Goal: Book appointment/travel/reservation

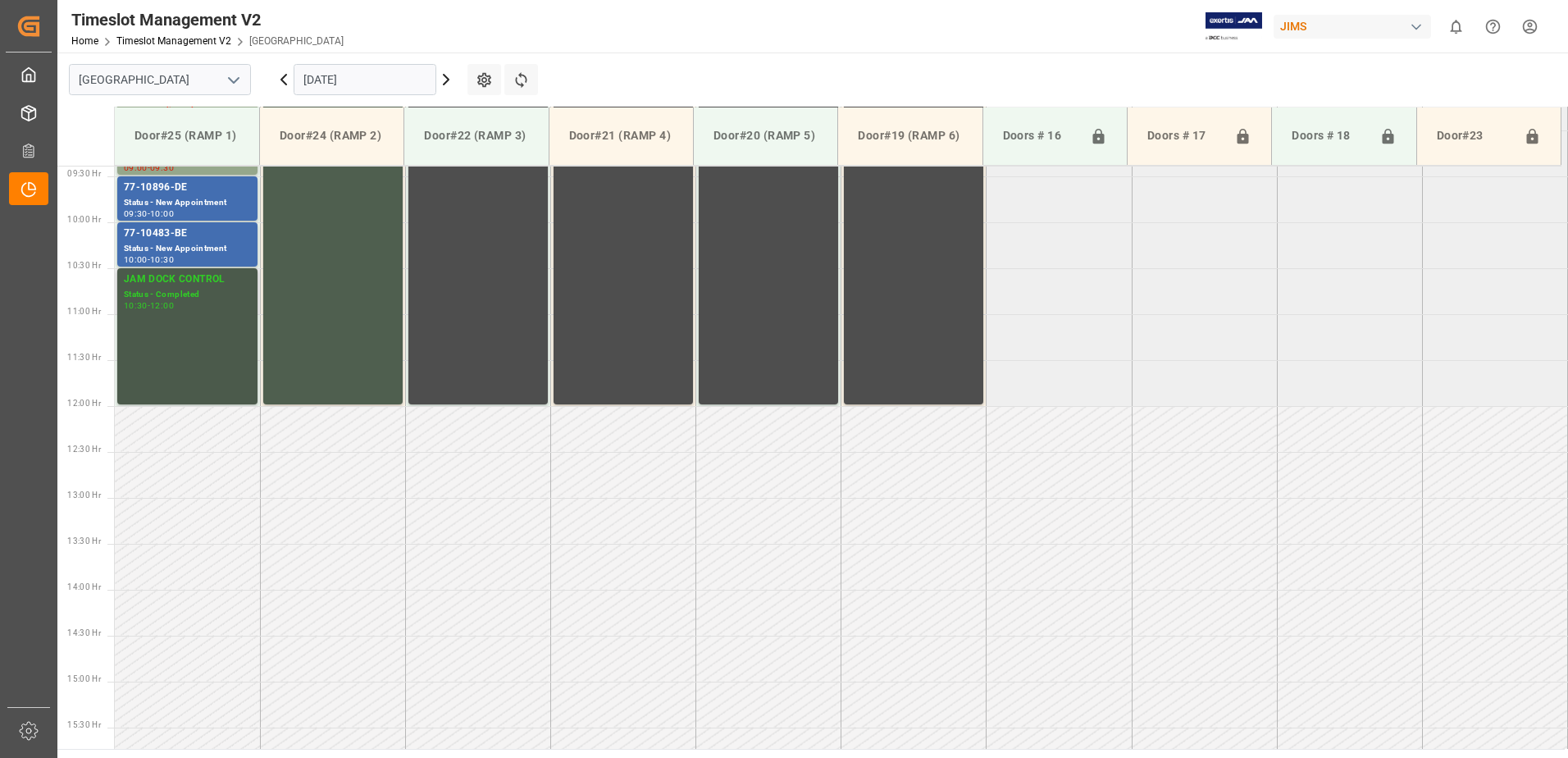
scroll to position [745, 0]
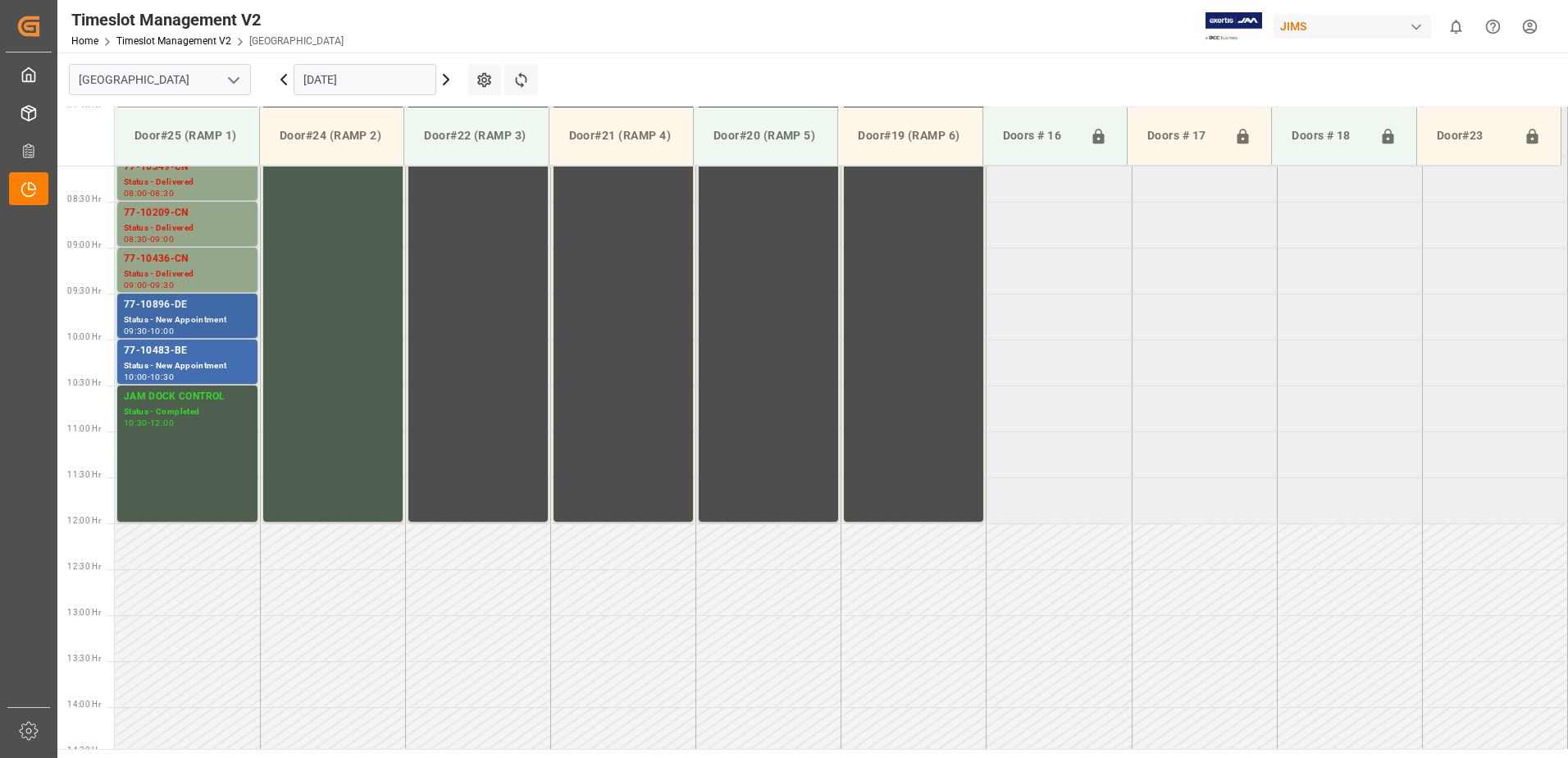
click at [159, 309] on div "77-10896-DE" at bounding box center [187, 305] width 127 height 16
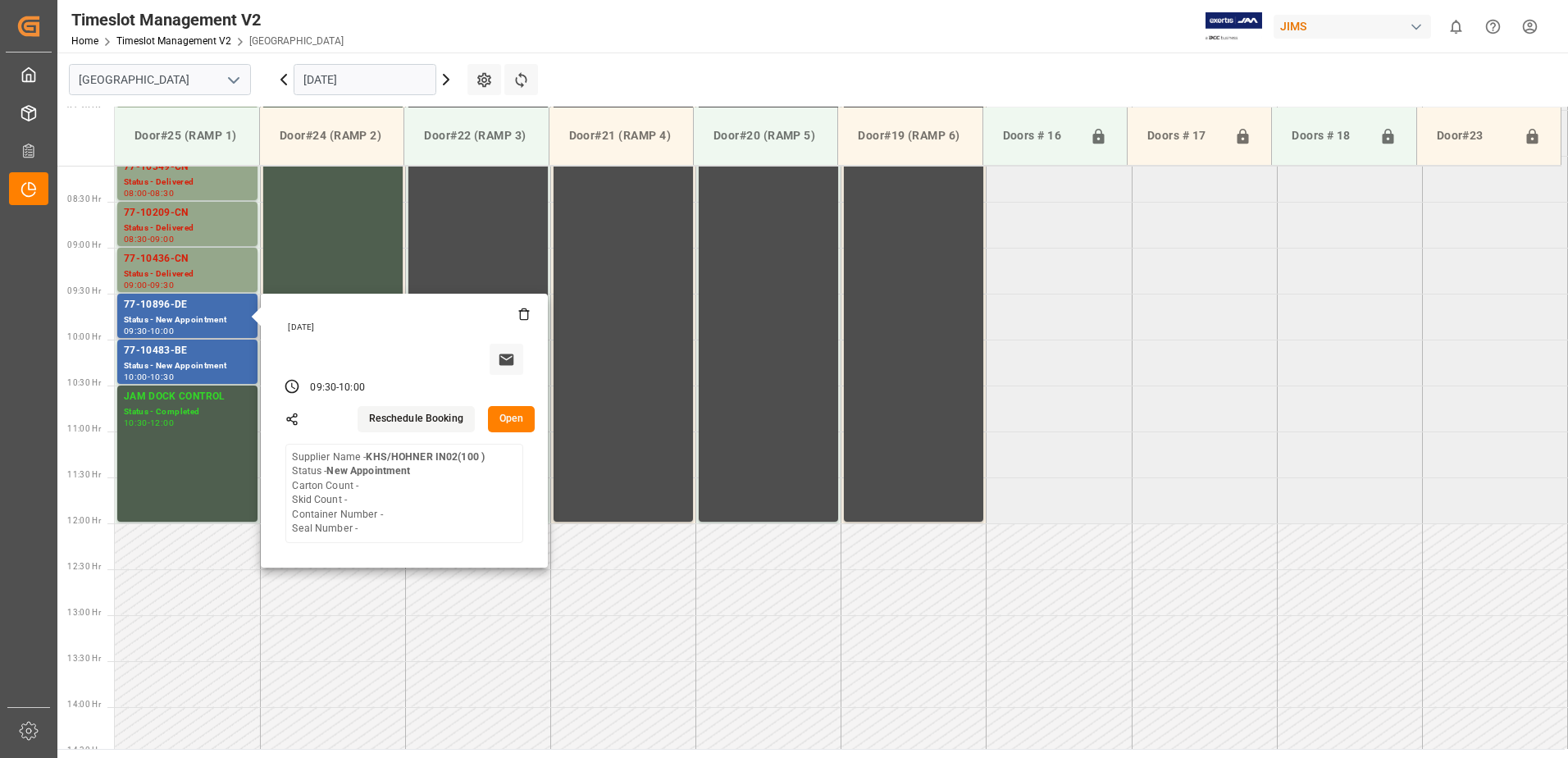
click at [506, 420] on button "Open" at bounding box center [511, 419] width 47 height 27
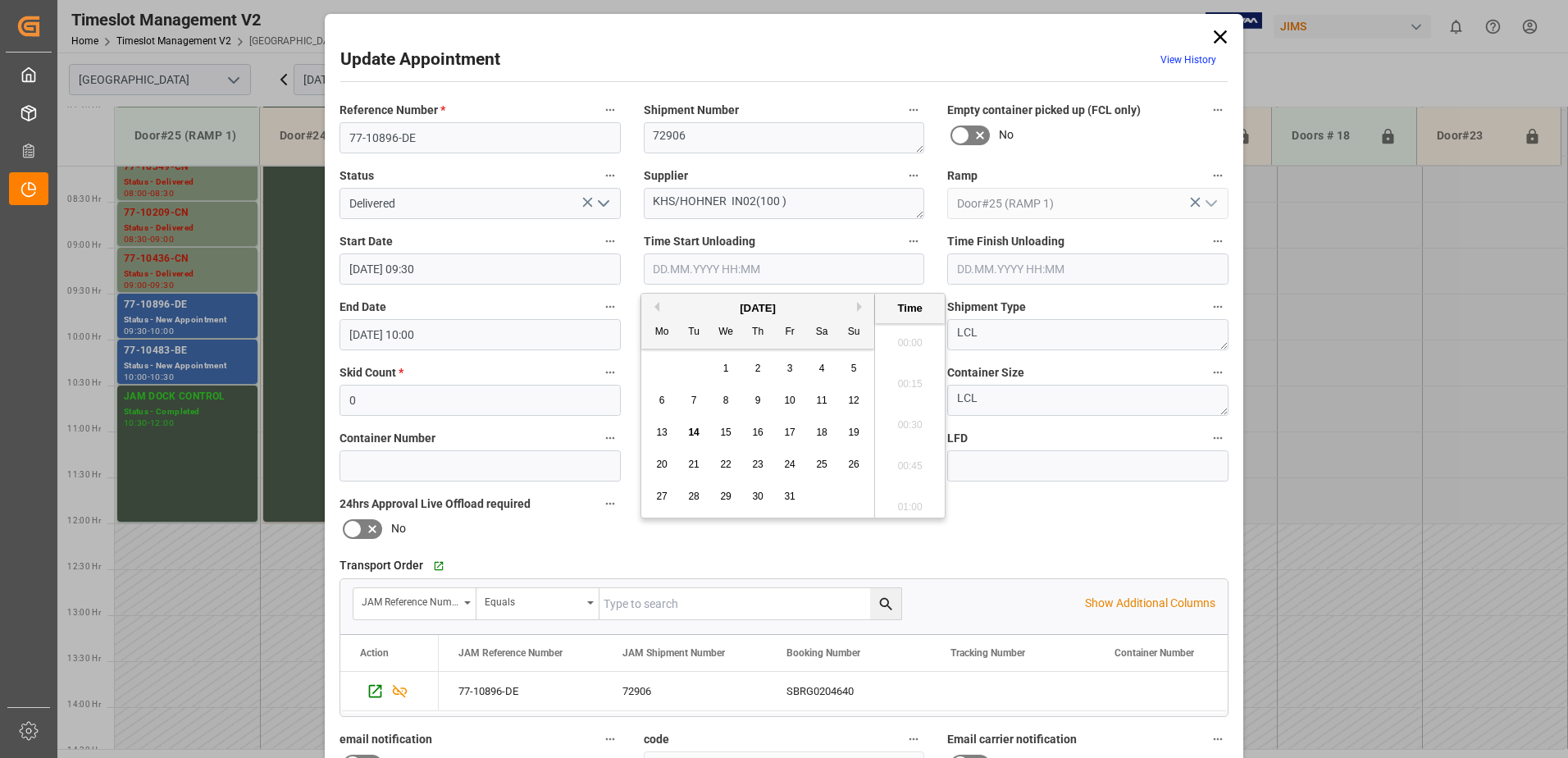
scroll to position [1852, 0]
click at [674, 267] on input "text" at bounding box center [784, 269] width 281 height 31
click at [692, 431] on span "14" at bounding box center [693, 431] width 10 height 11
click at [910, 376] on li "11:00" at bounding box center [910, 379] width 70 height 41
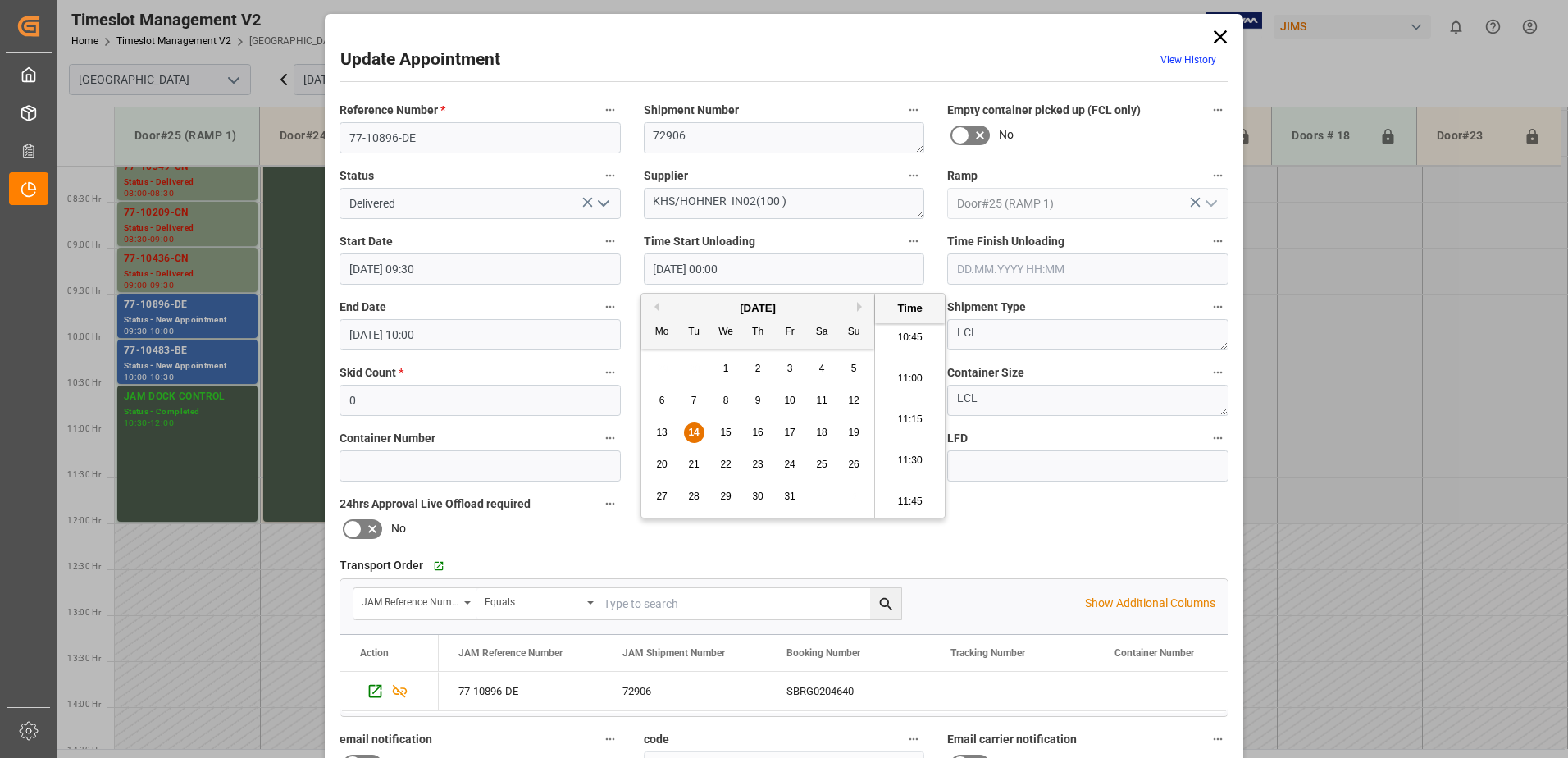
type input "[DATE] 11:00"
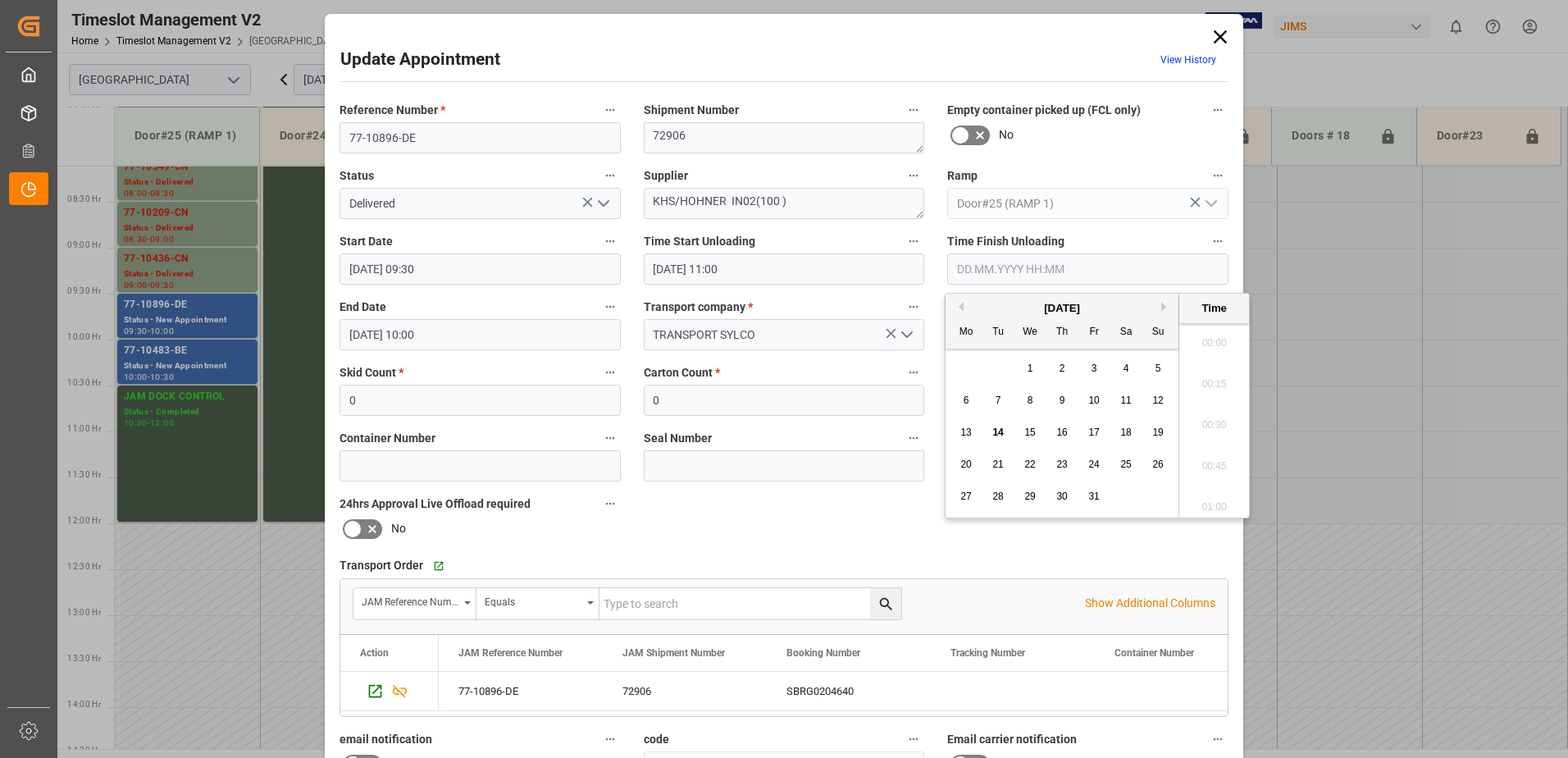
click at [982, 266] on input "text" at bounding box center [1088, 269] width 281 height 31
click at [996, 431] on span "14" at bounding box center [998, 431] width 10 height 11
click at [1209, 376] on li "11:30" at bounding box center [1214, 379] width 70 height 41
type input "[DATE] 11:30"
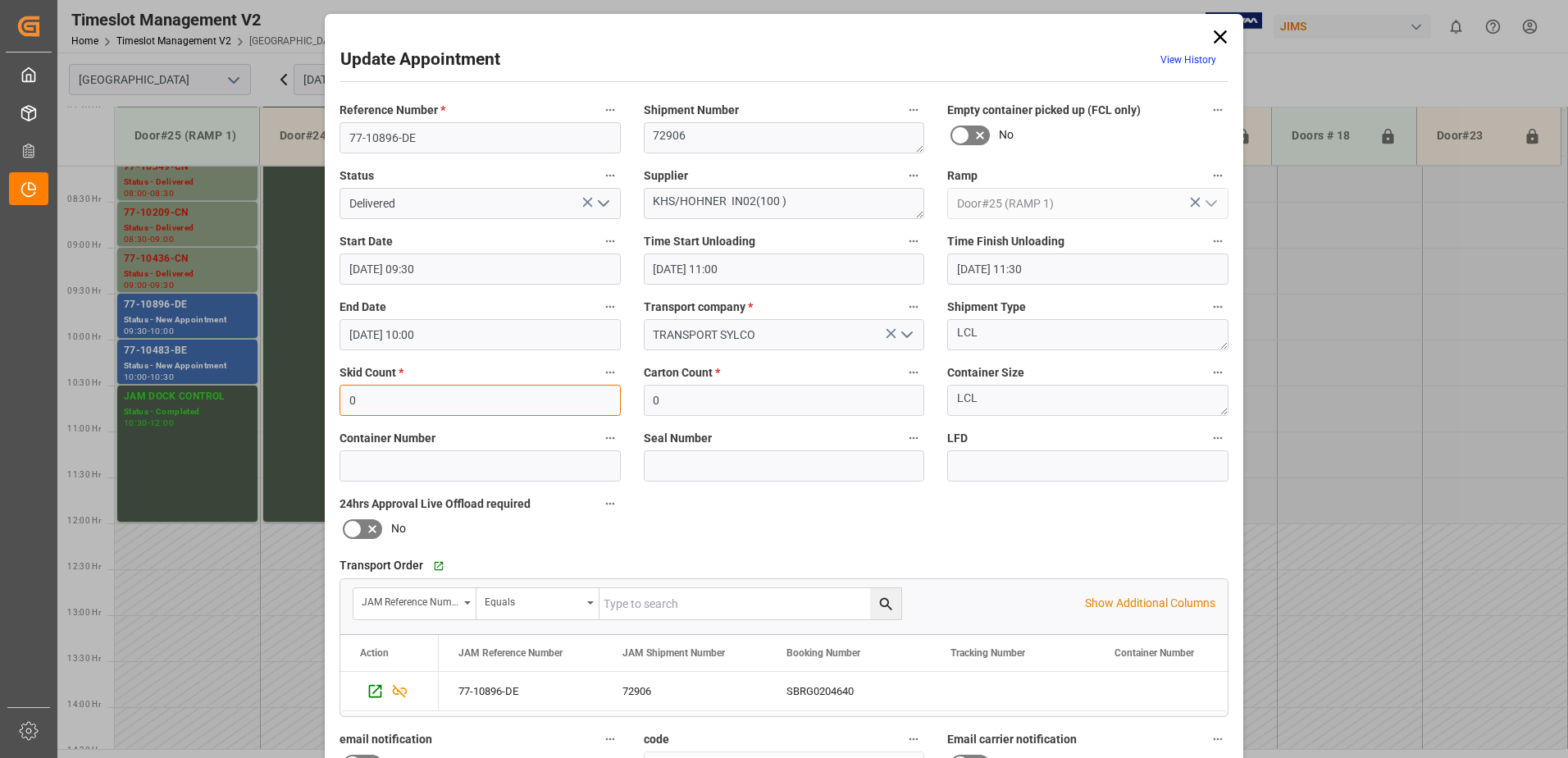
click at [359, 404] on input "0" at bounding box center [479, 400] width 281 height 31
type input "1"
click at [660, 400] on input "0" at bounding box center [784, 400] width 281 height 31
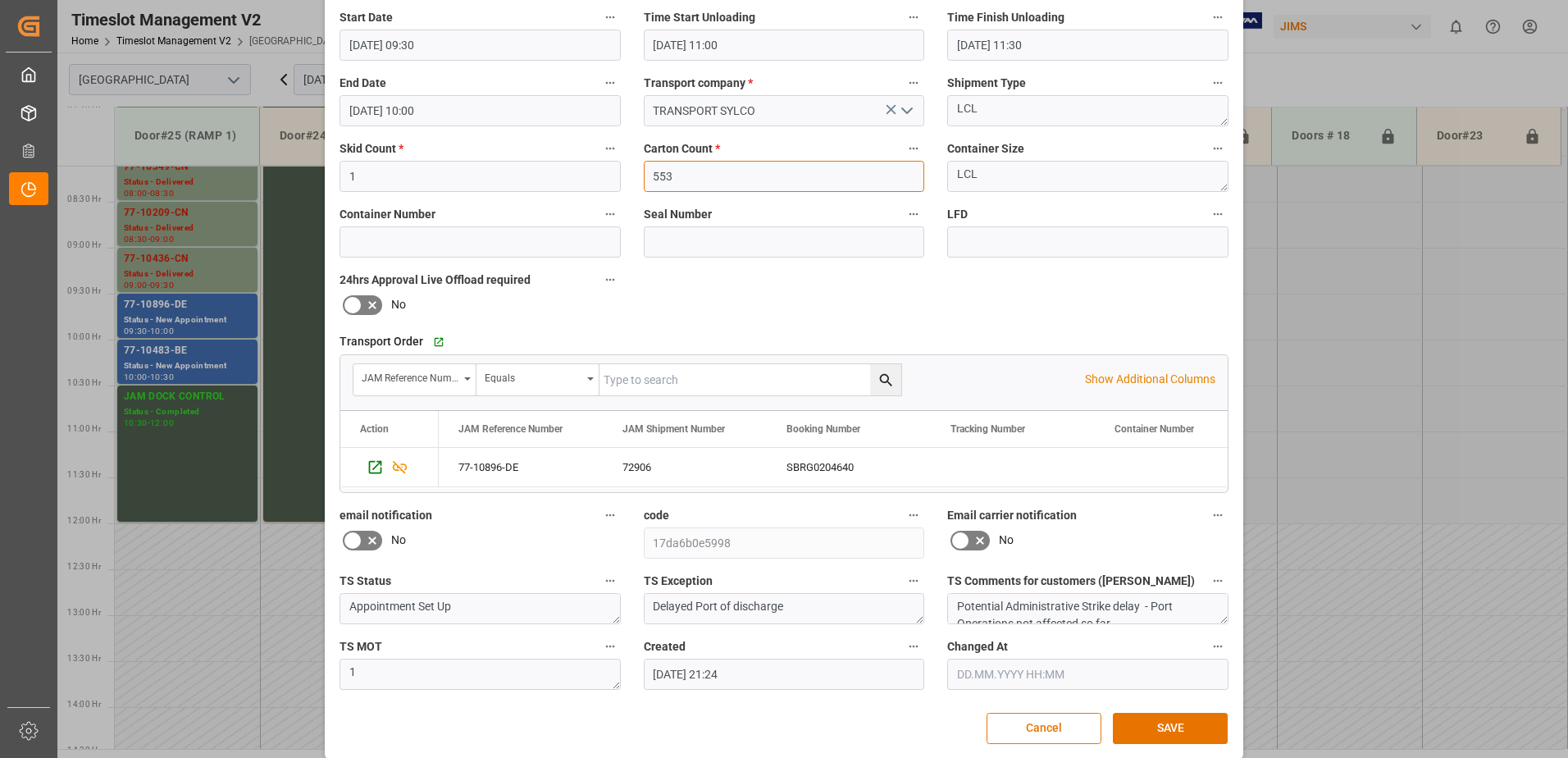
scroll to position [240, 0]
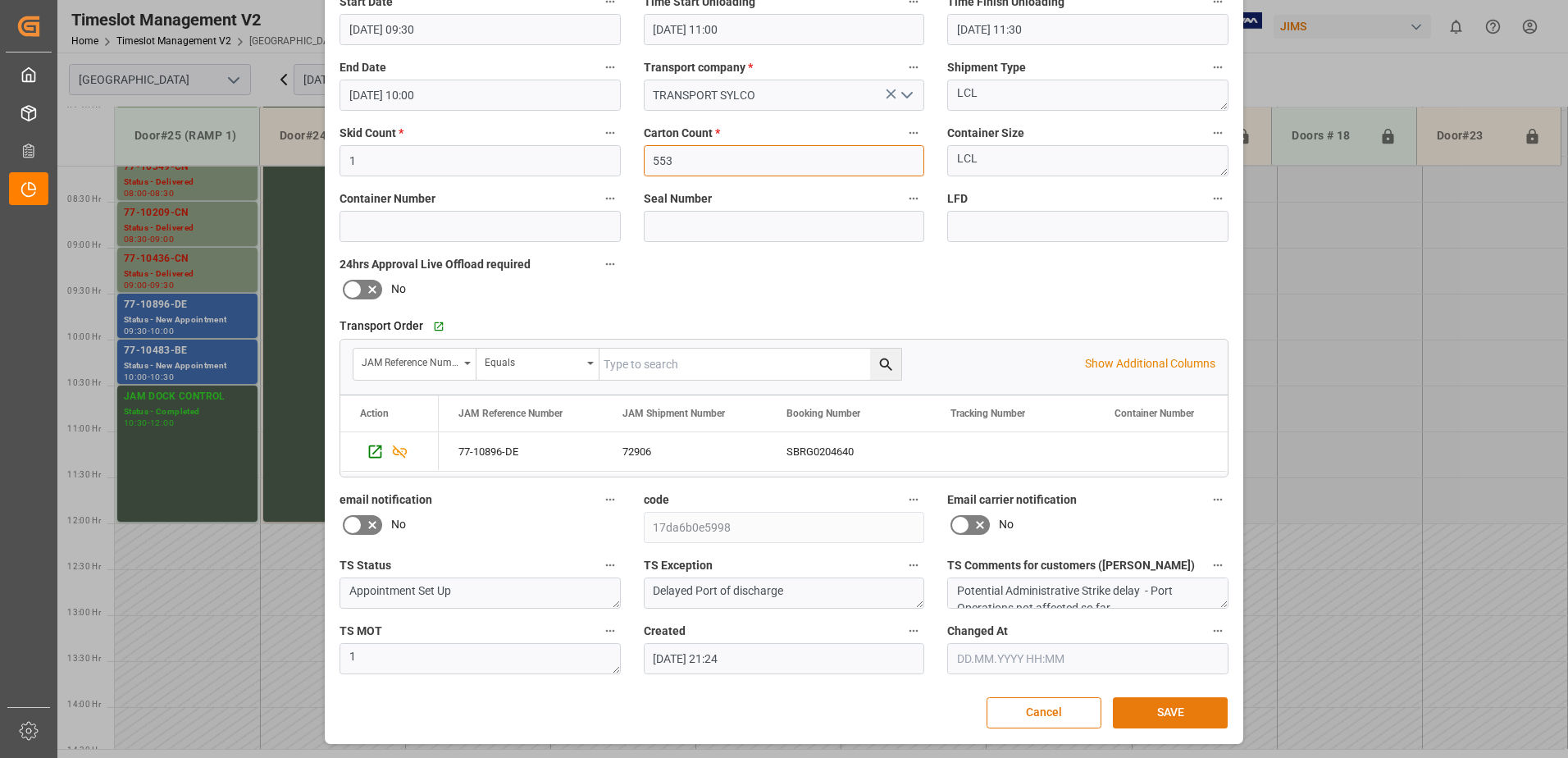
type input "553"
click at [1173, 717] on button "SAVE" at bounding box center [1170, 712] width 115 height 31
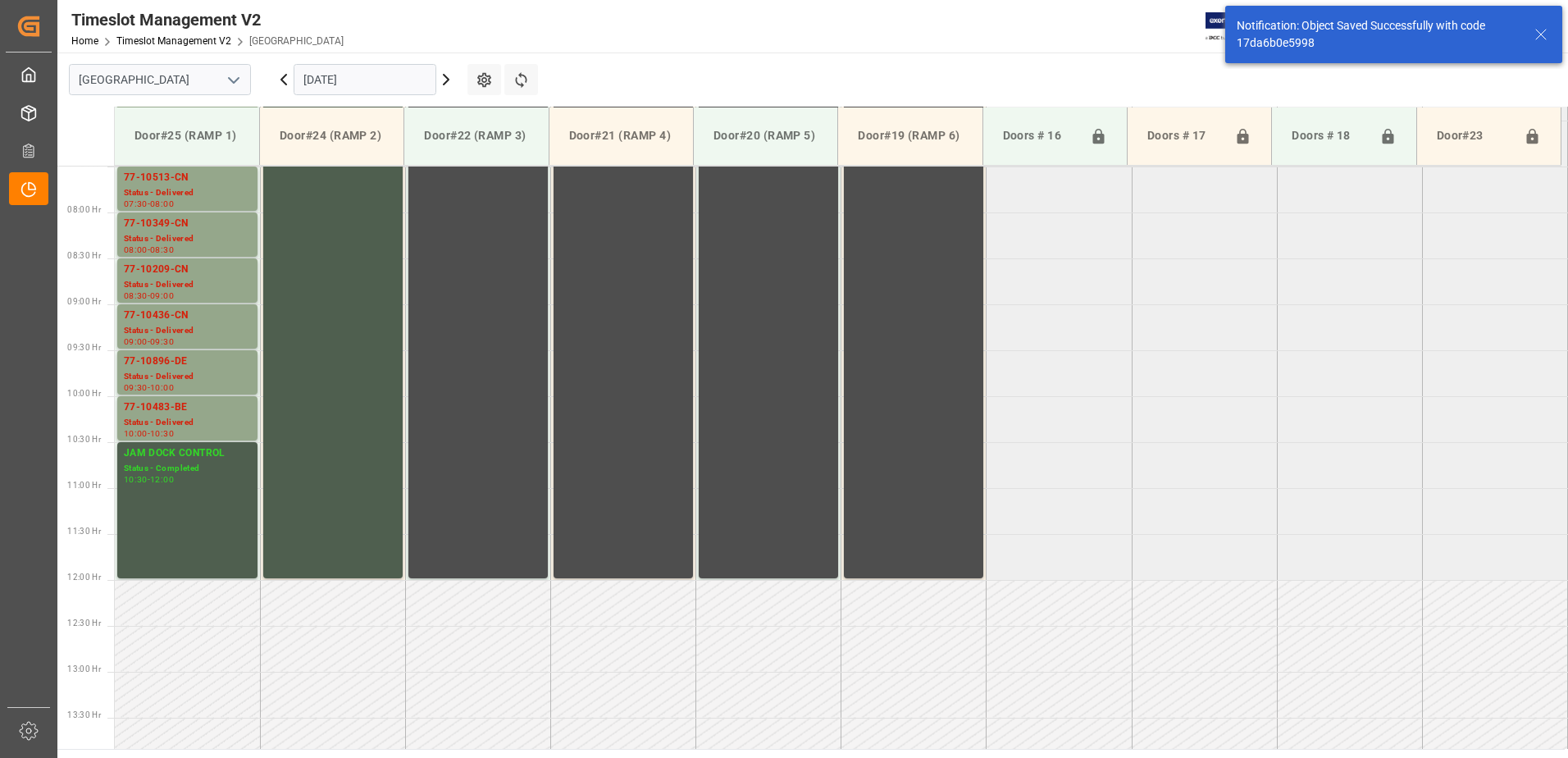
scroll to position [725, 0]
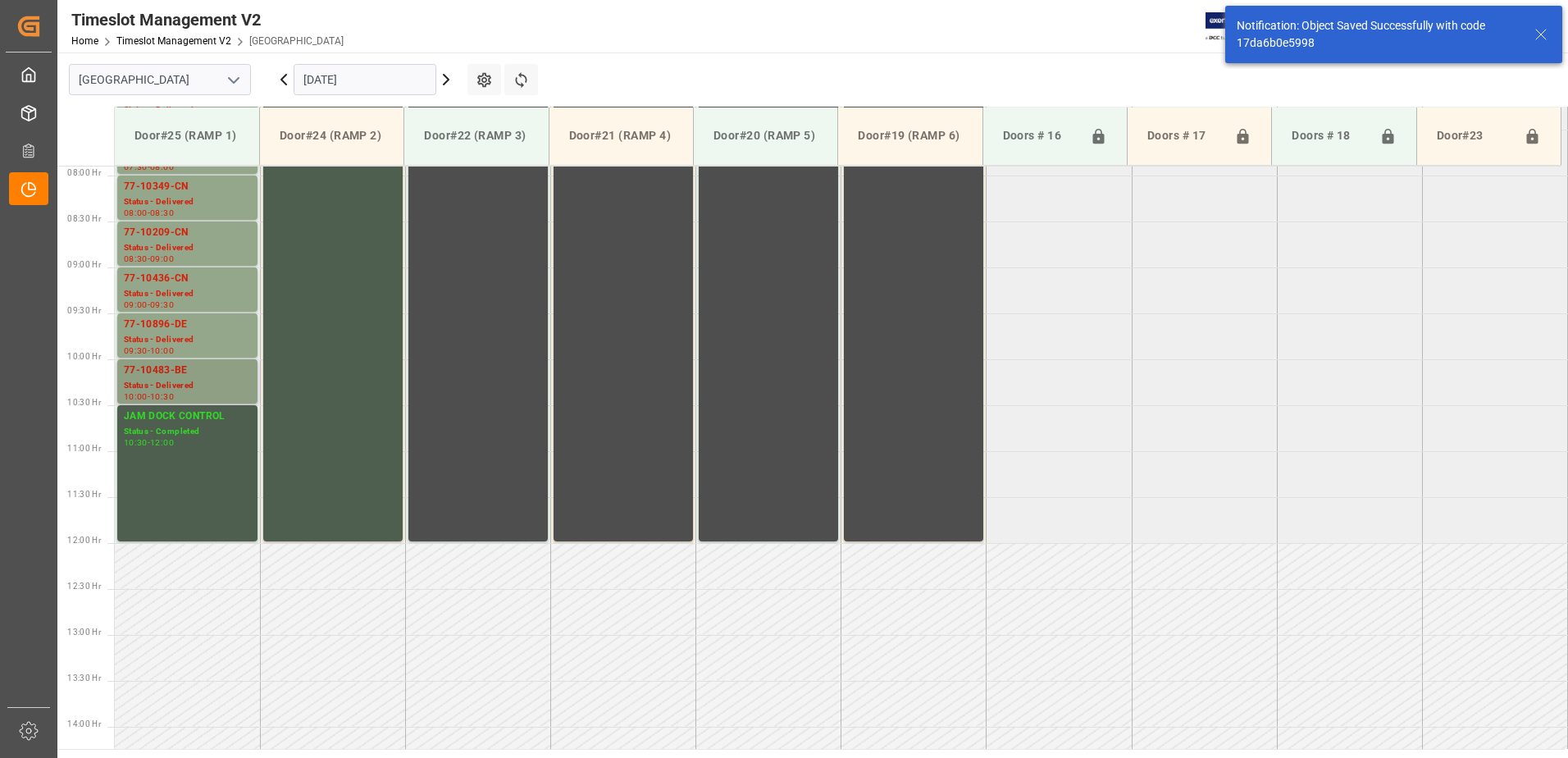
click at [167, 377] on div "77-10483-BE" at bounding box center [187, 370] width 127 height 16
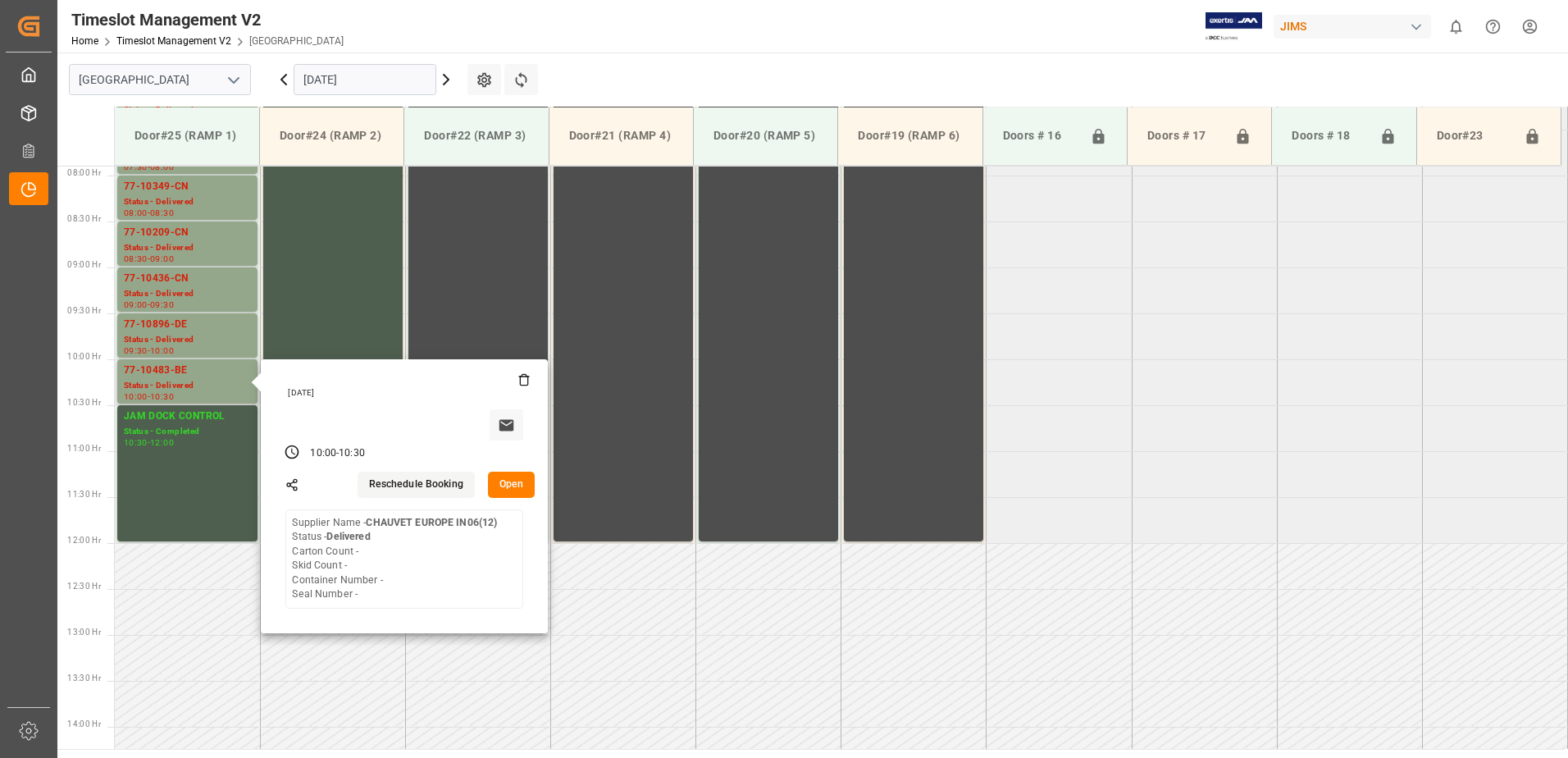
click at [513, 480] on button "Open" at bounding box center [511, 485] width 47 height 27
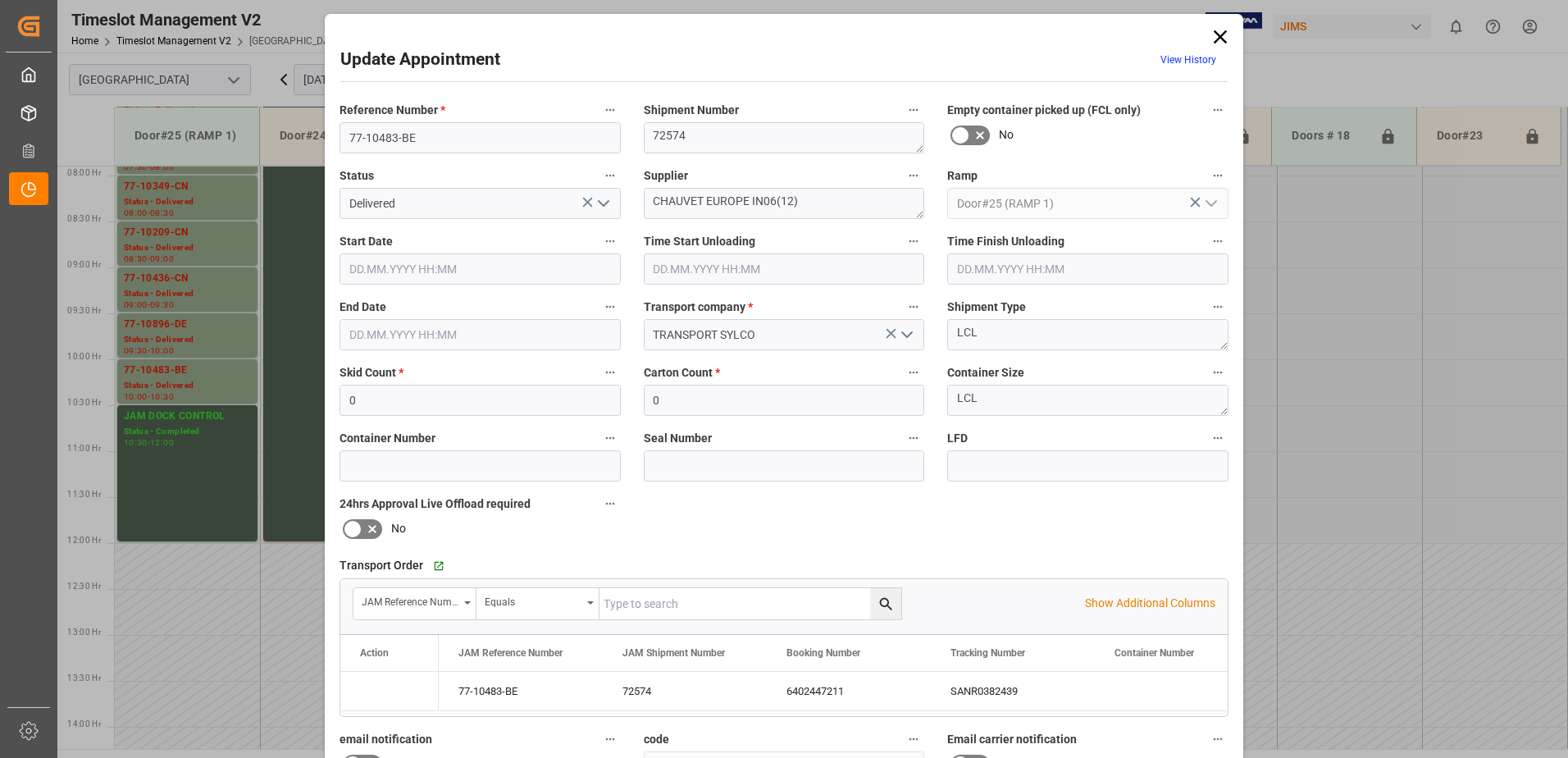
type input "[DATE] 10:00"
type input "[DATE] 10:30"
type input "[DATE] 21:24"
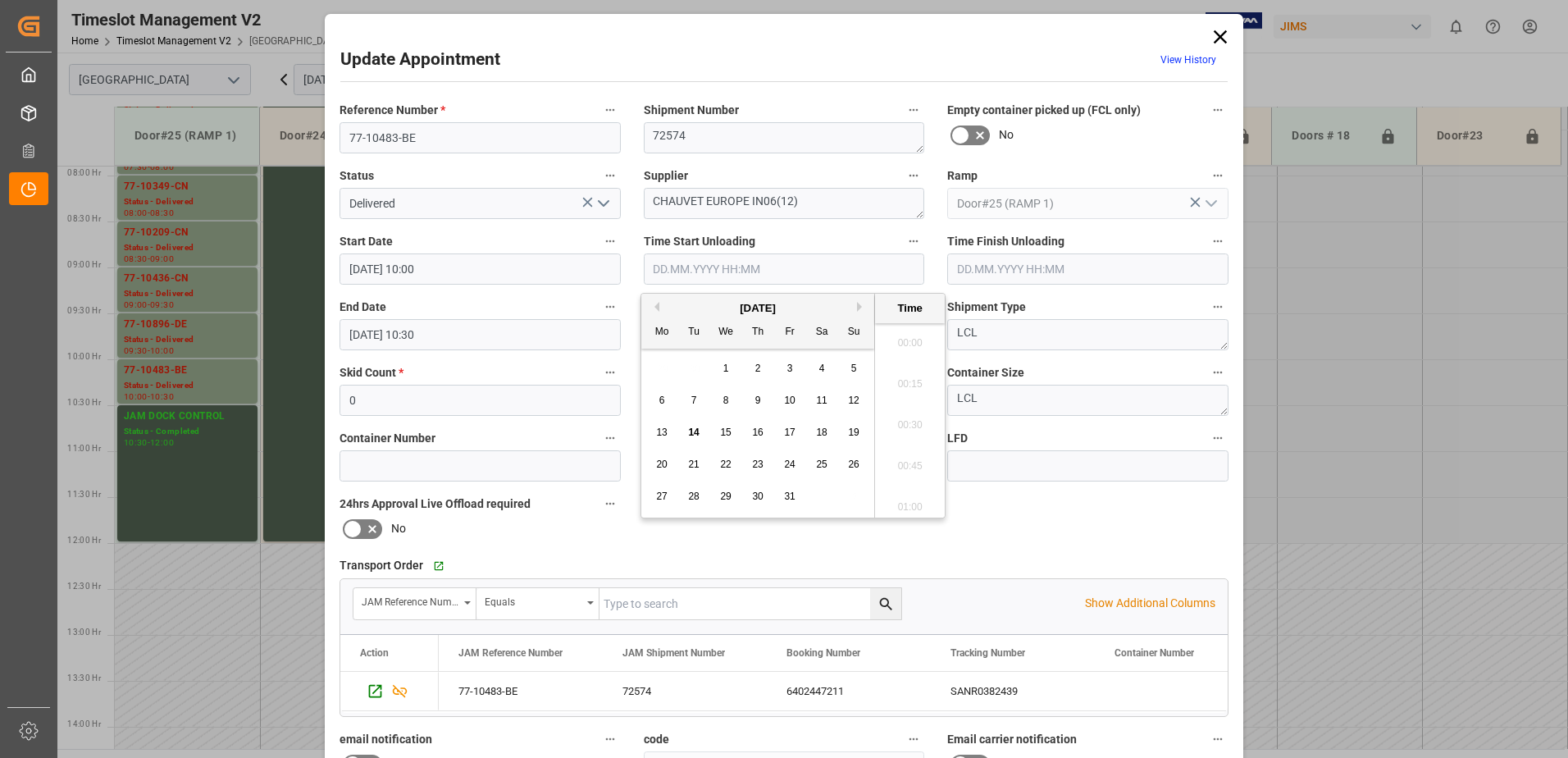
click at [673, 269] on input "text" at bounding box center [784, 269] width 281 height 31
click at [693, 430] on span "14" at bounding box center [693, 431] width 10 height 11
click at [907, 380] on li "11:00" at bounding box center [910, 379] width 70 height 41
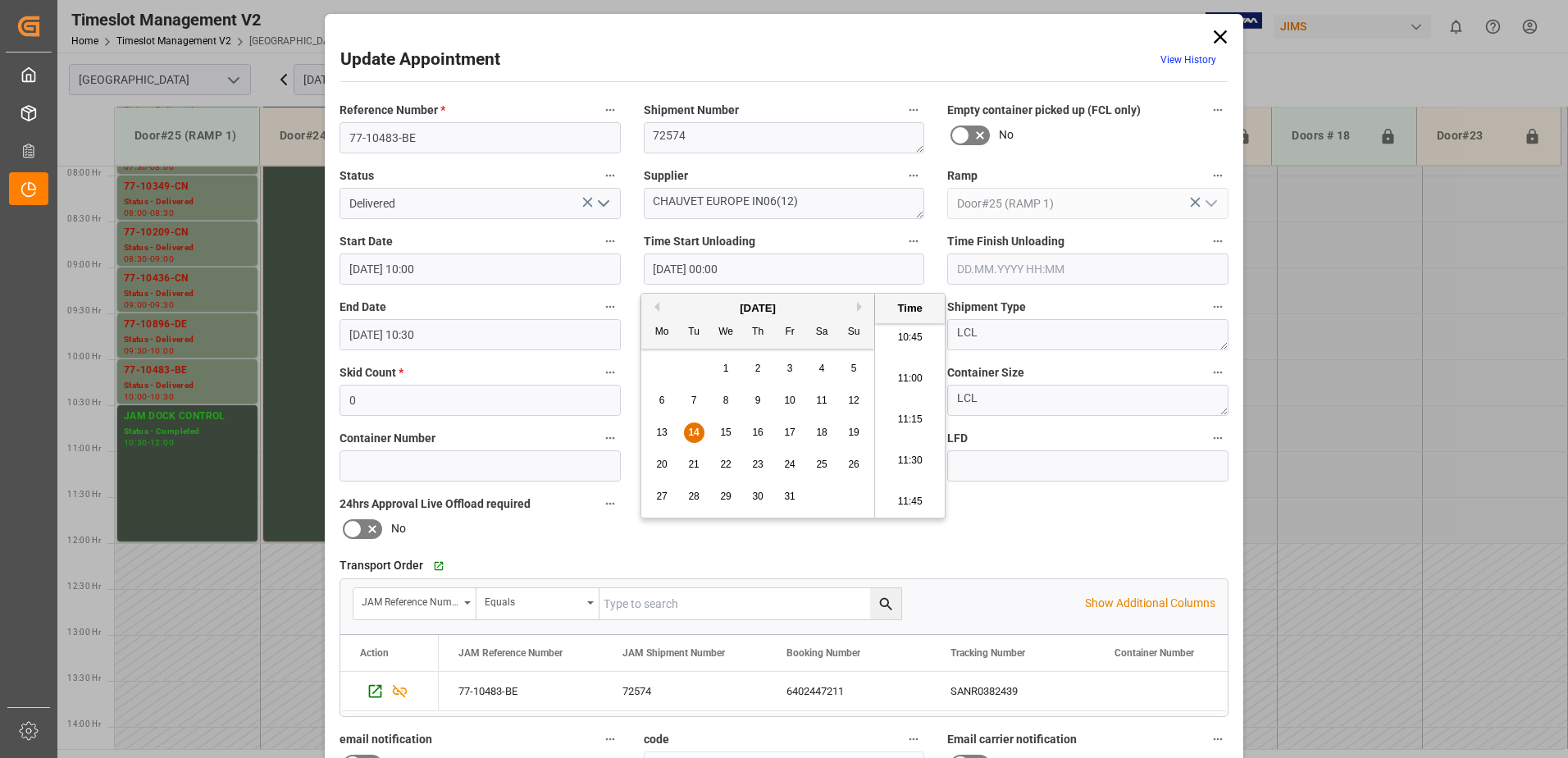
type input "[DATE] 11:00"
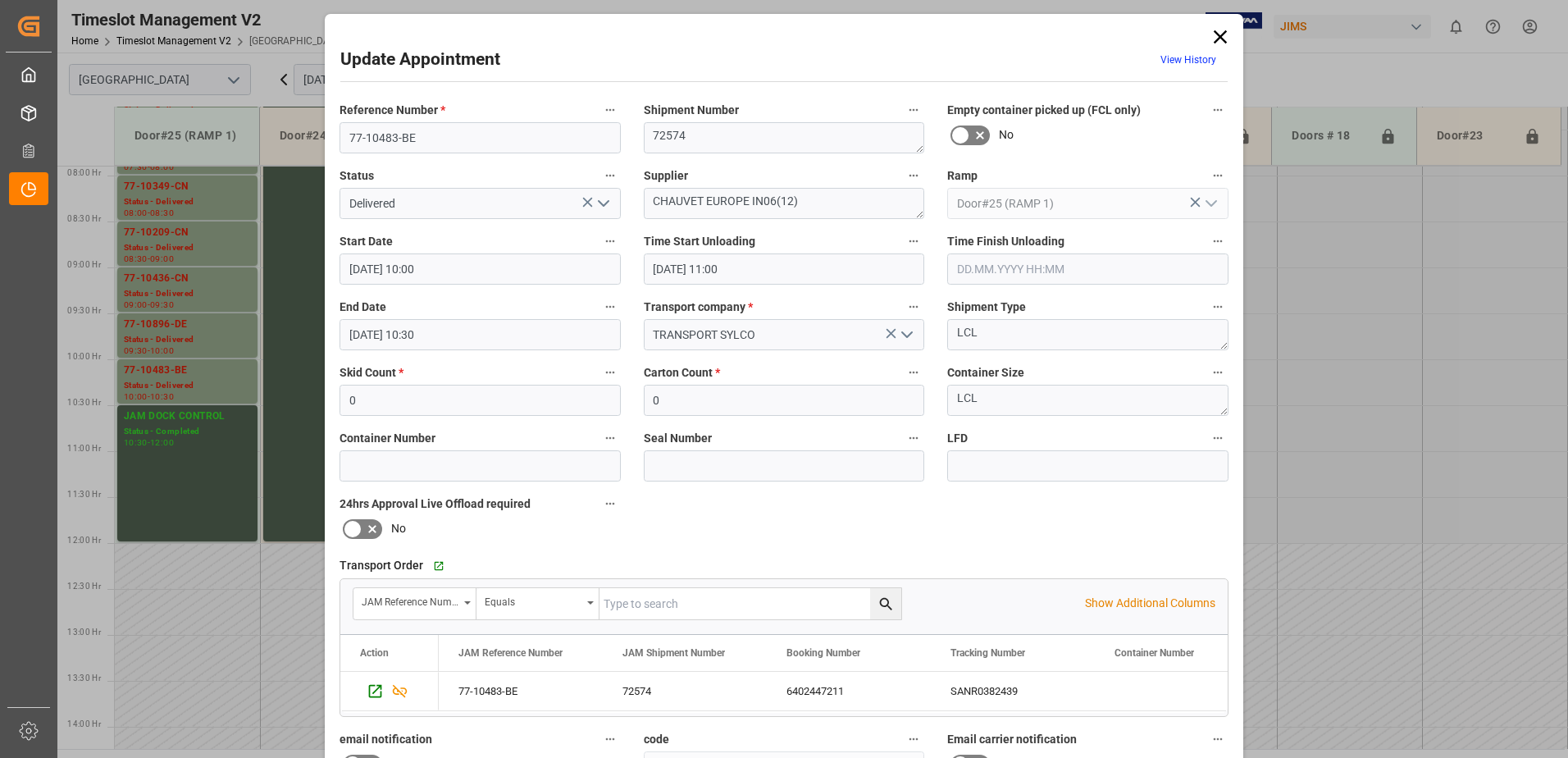
click at [1006, 268] on input "text" at bounding box center [1088, 269] width 281 height 31
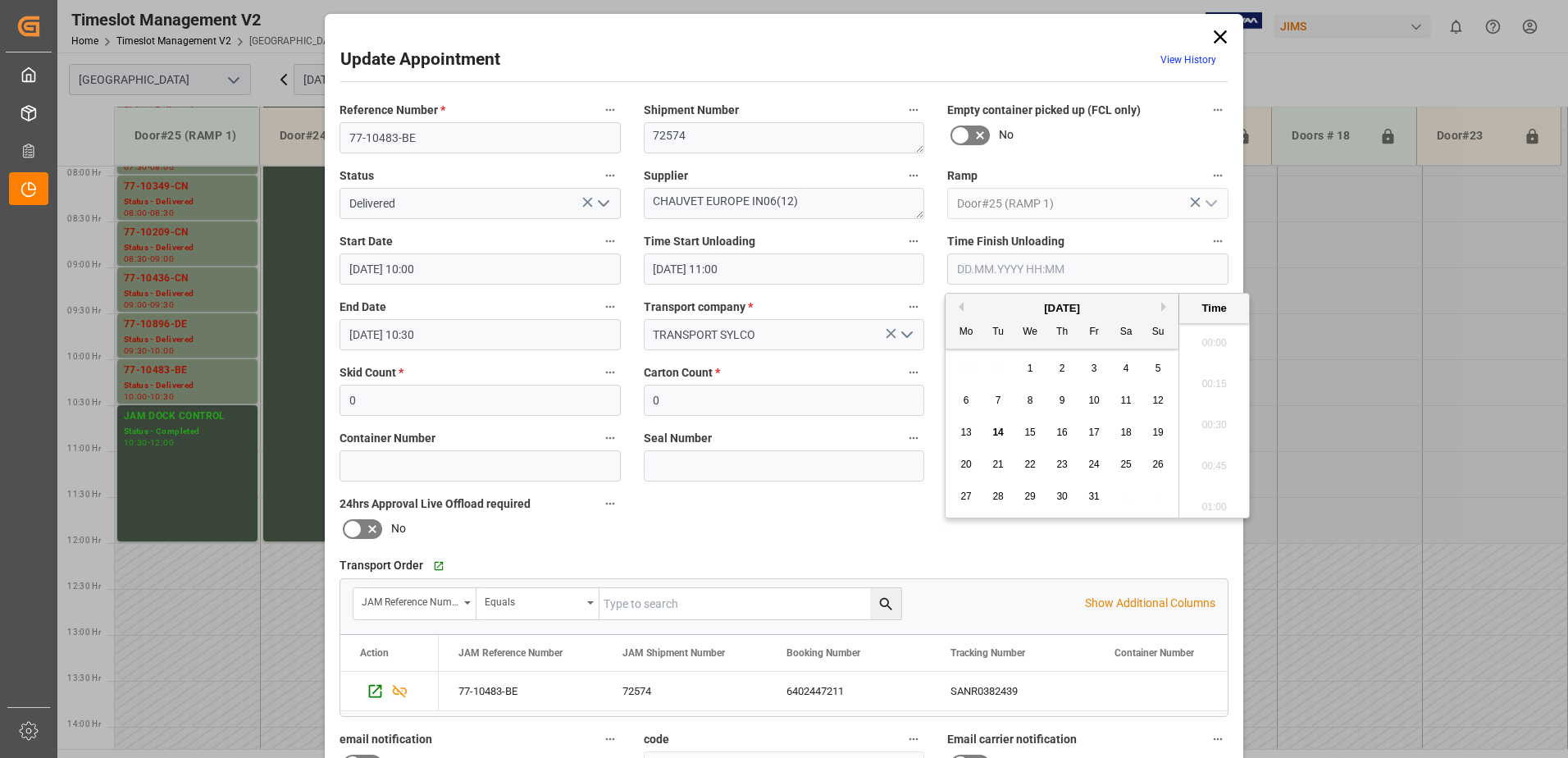
scroll to position [1852, 0]
click at [995, 431] on span "14" at bounding box center [998, 431] width 10 height 11
click at [1212, 460] on li "11:30" at bounding box center [1214, 462] width 70 height 41
type input "[DATE] 11:30"
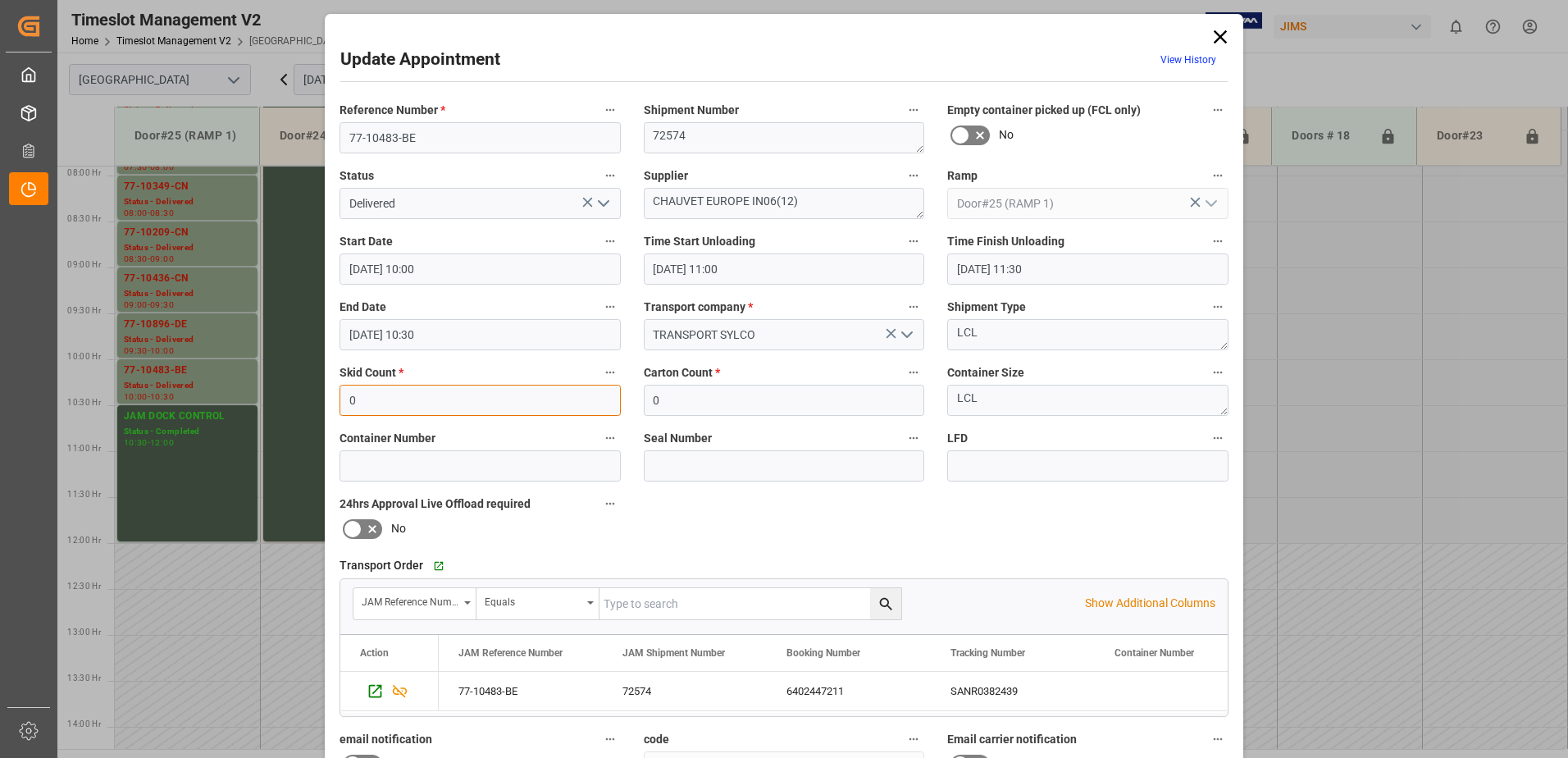
click at [363, 400] on input "0" at bounding box center [479, 400] width 281 height 31
type input "2"
click at [662, 400] on input "0" at bounding box center [784, 400] width 281 height 31
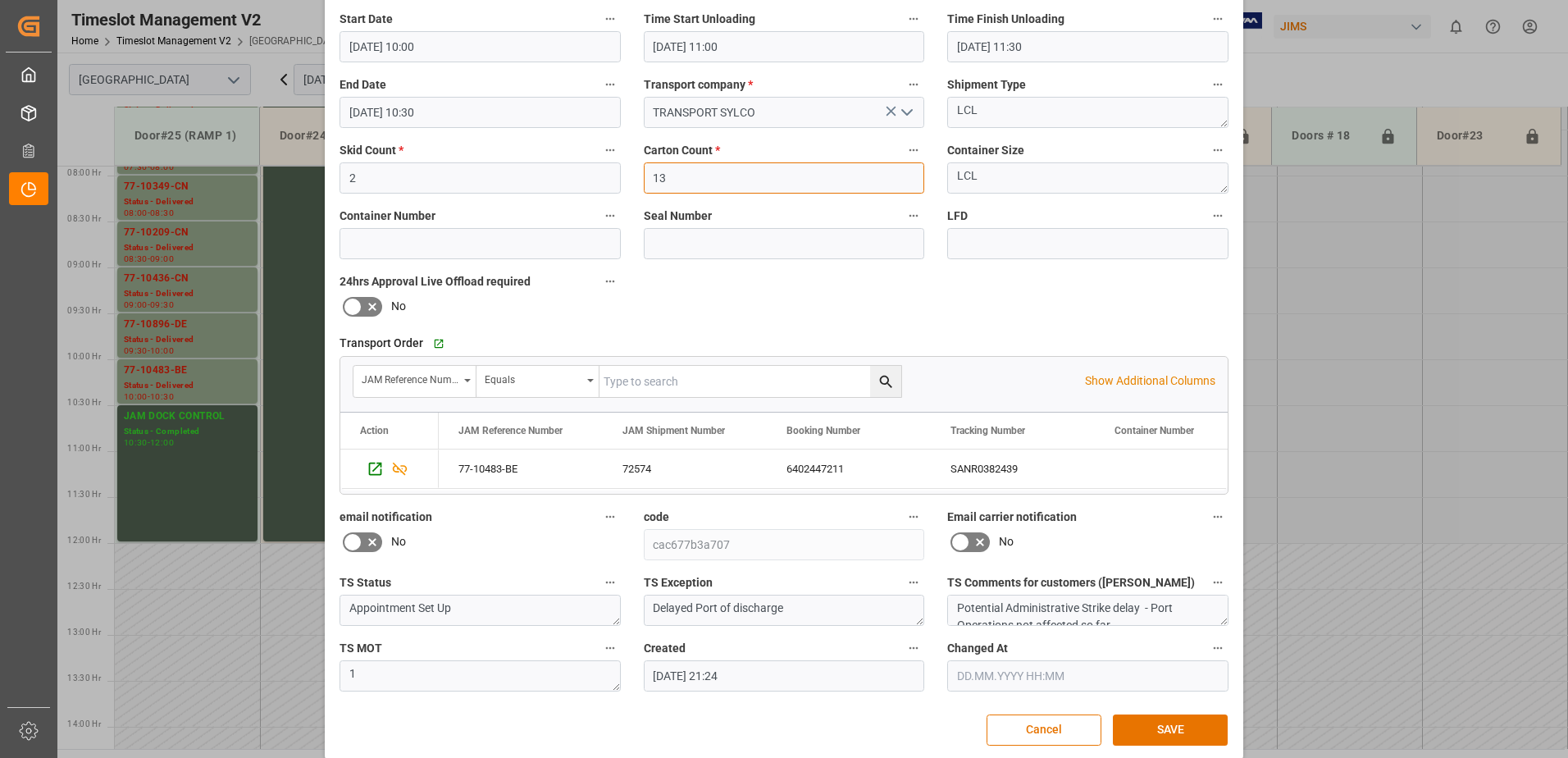
scroll to position [240, 0]
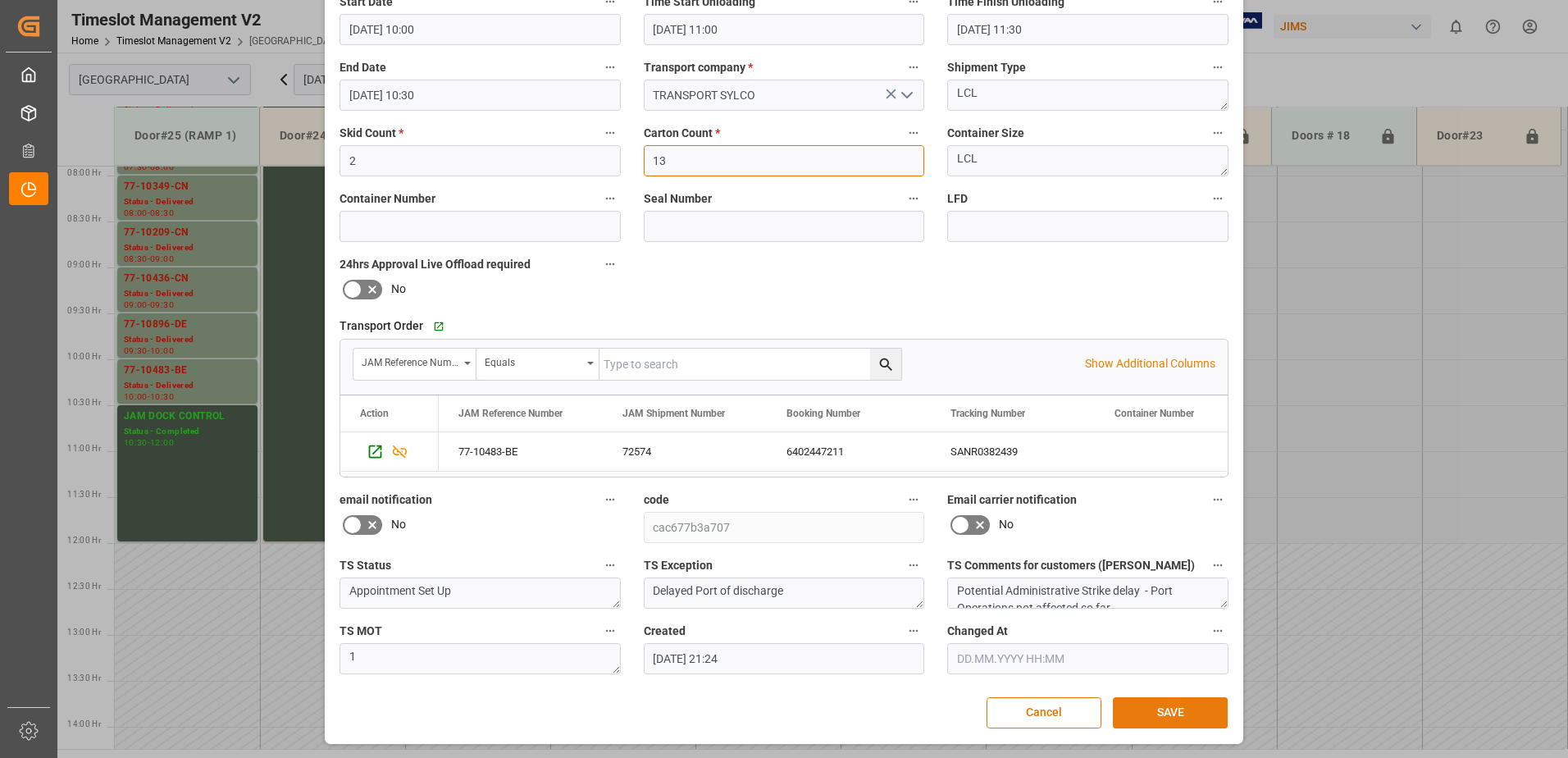
type input "13"
click at [1167, 718] on button "SAVE" at bounding box center [1170, 712] width 115 height 31
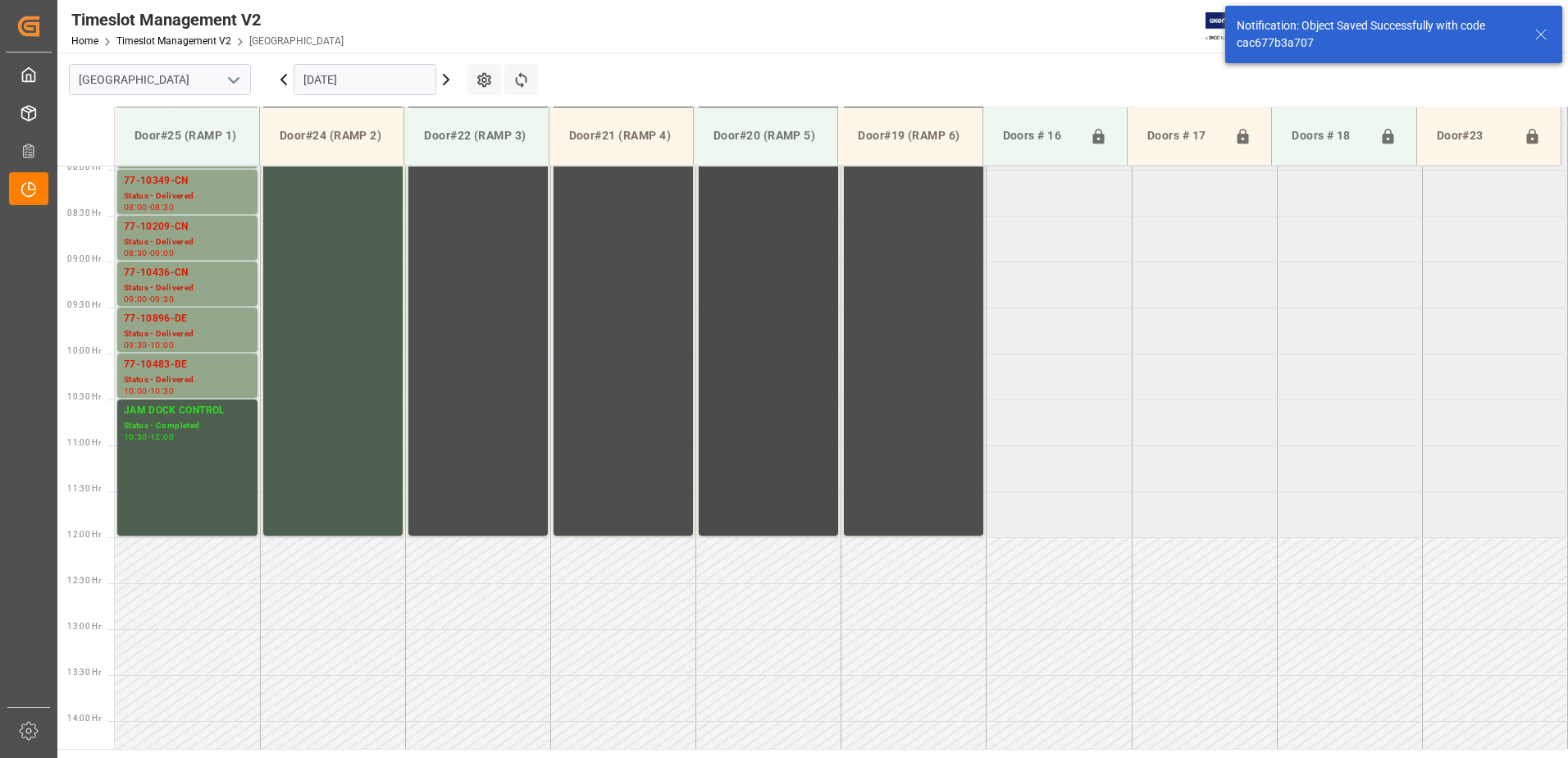
scroll to position [489, 0]
